Goal: Task Accomplishment & Management: Use online tool/utility

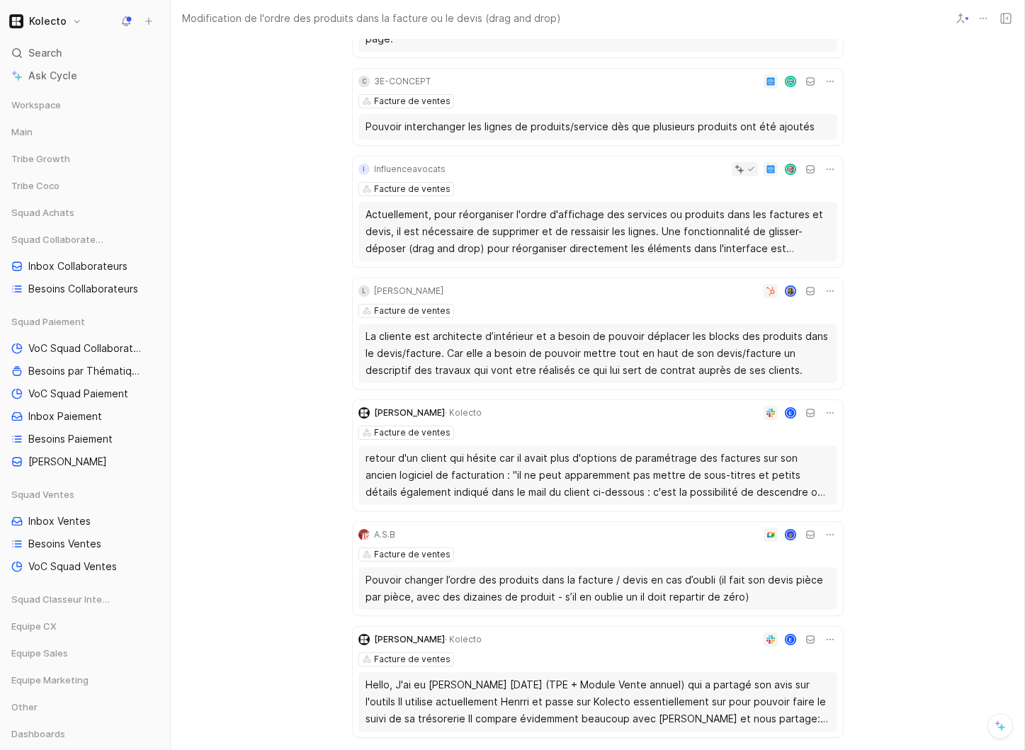
scroll to position [541, 0]
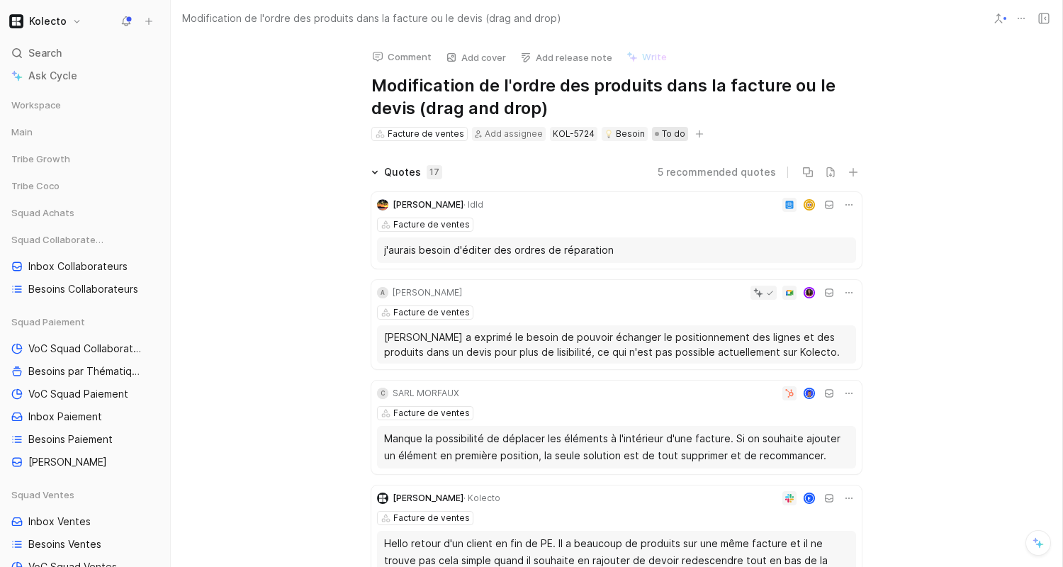
click at [669, 134] on span "To do" at bounding box center [673, 134] width 23 height 14
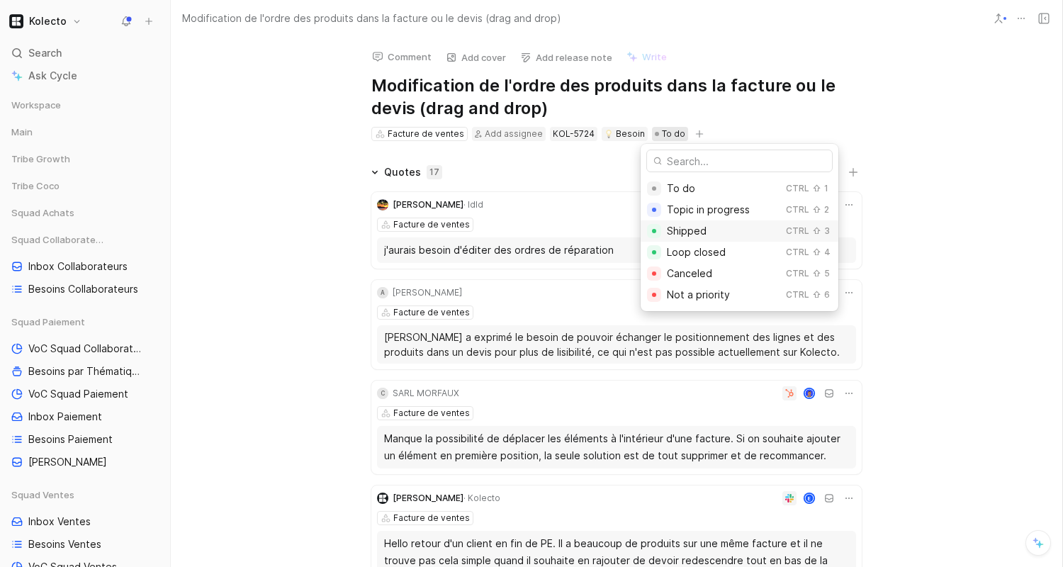
click at [682, 235] on span "Shipped" at bounding box center [687, 231] width 40 height 12
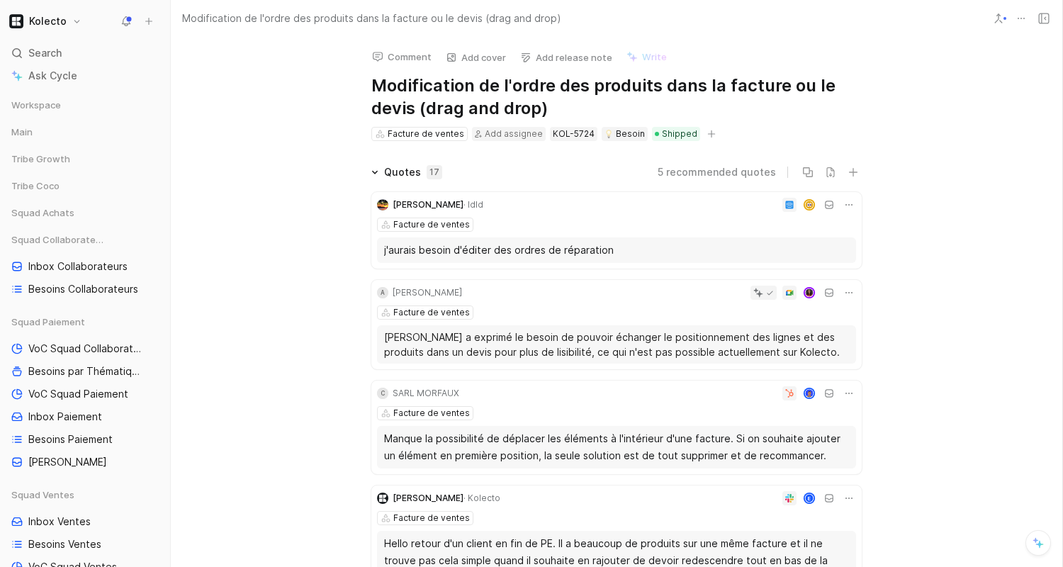
click at [847, 204] on icon at bounding box center [848, 204] width 11 height 11
click at [853, 206] on icon at bounding box center [848, 204] width 11 height 11
click at [837, 226] on div "Edit property" at bounding box center [810, 230] width 77 height 17
